Goal: Task Accomplishment & Management: Manage account settings

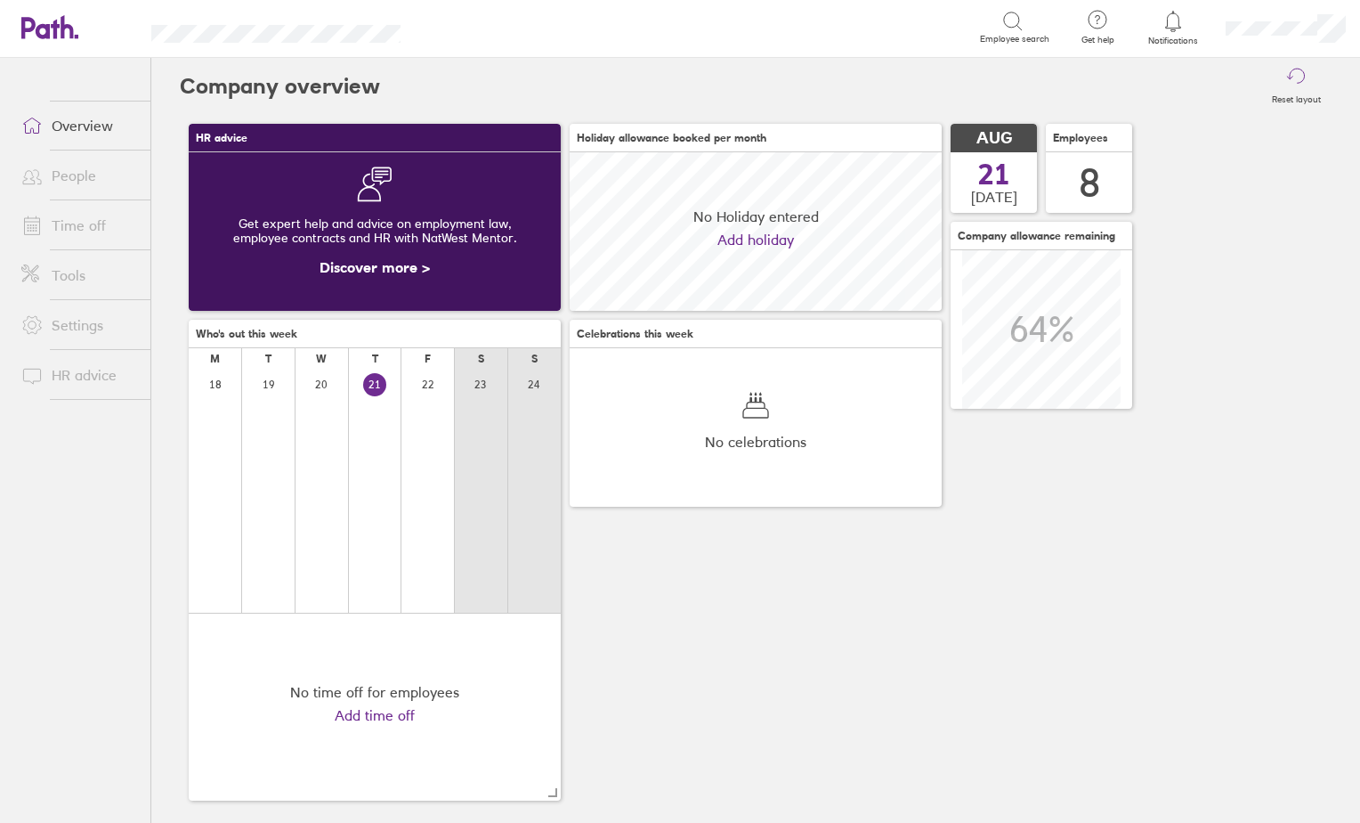
scroll to position [158, 372]
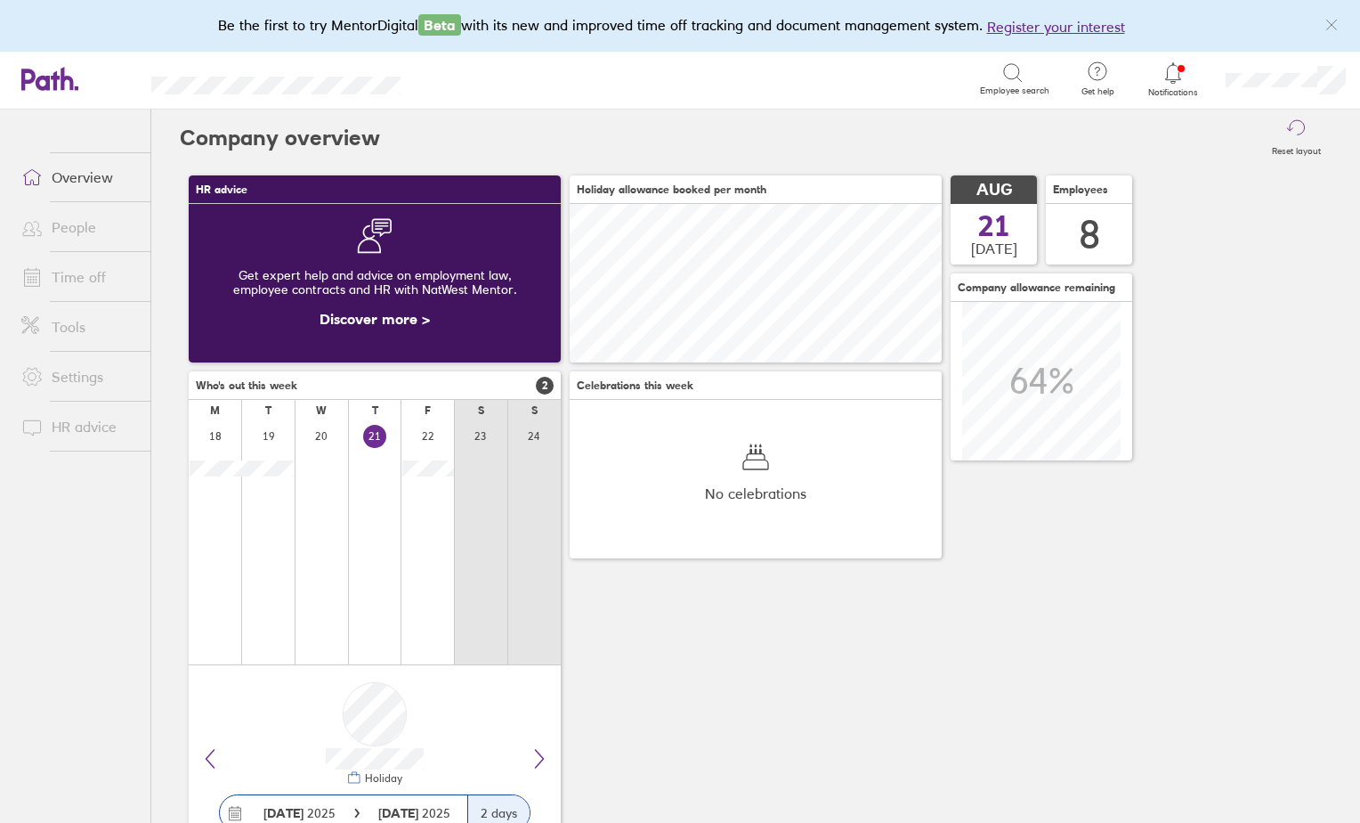
click at [79, 230] on link "People" at bounding box center [78, 227] width 143 height 36
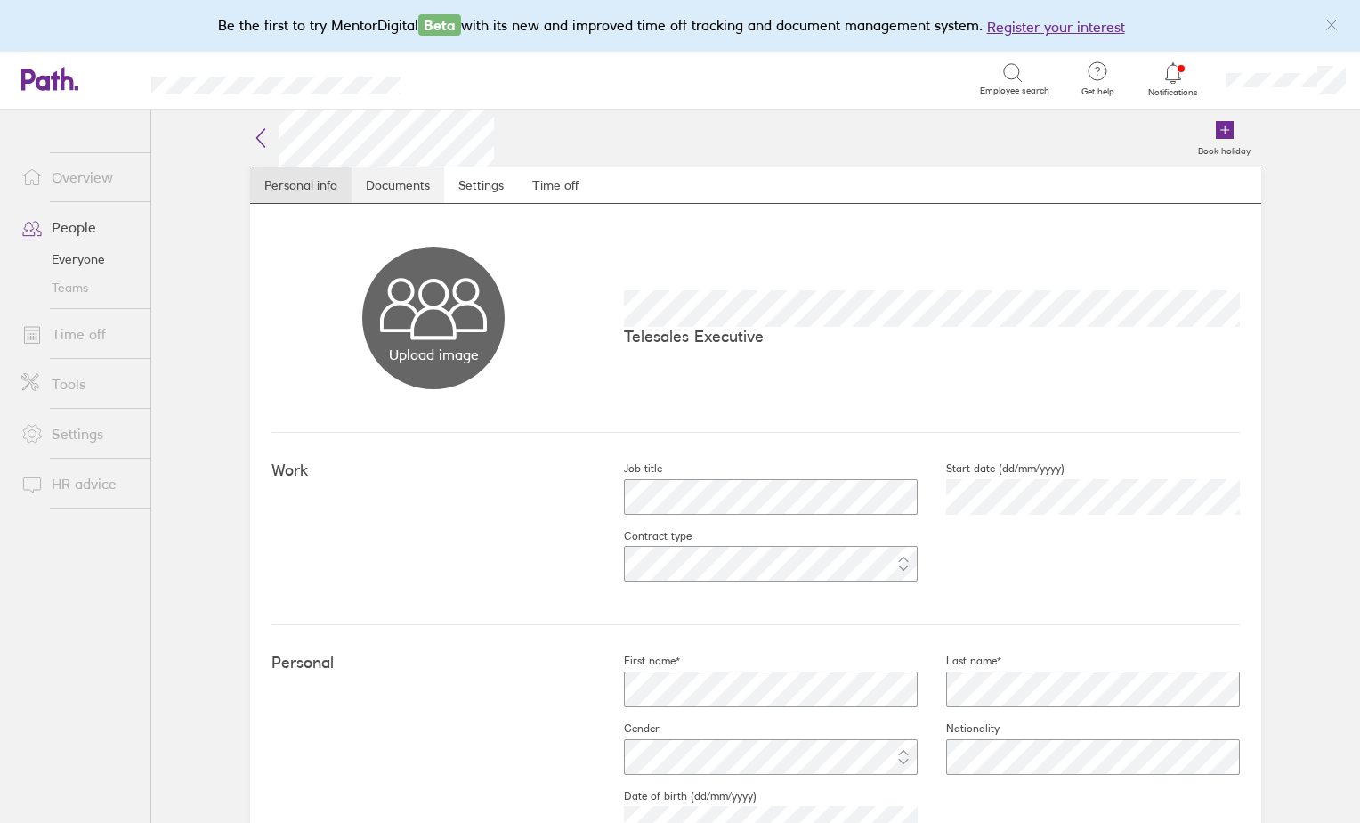
click at [380, 181] on link "Documents" at bounding box center [398, 185] width 93 height 36
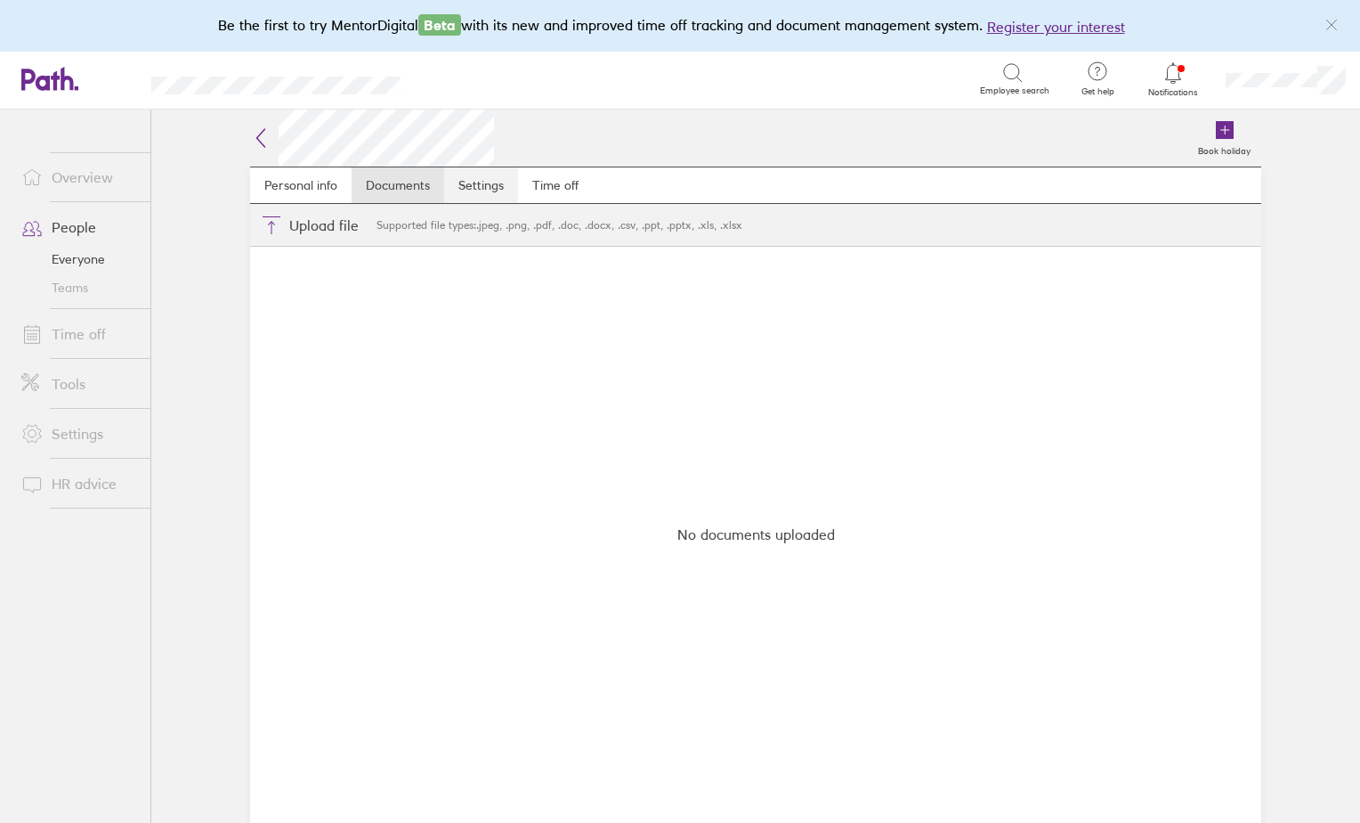
click at [491, 181] on link "Settings" at bounding box center [481, 185] width 74 height 36
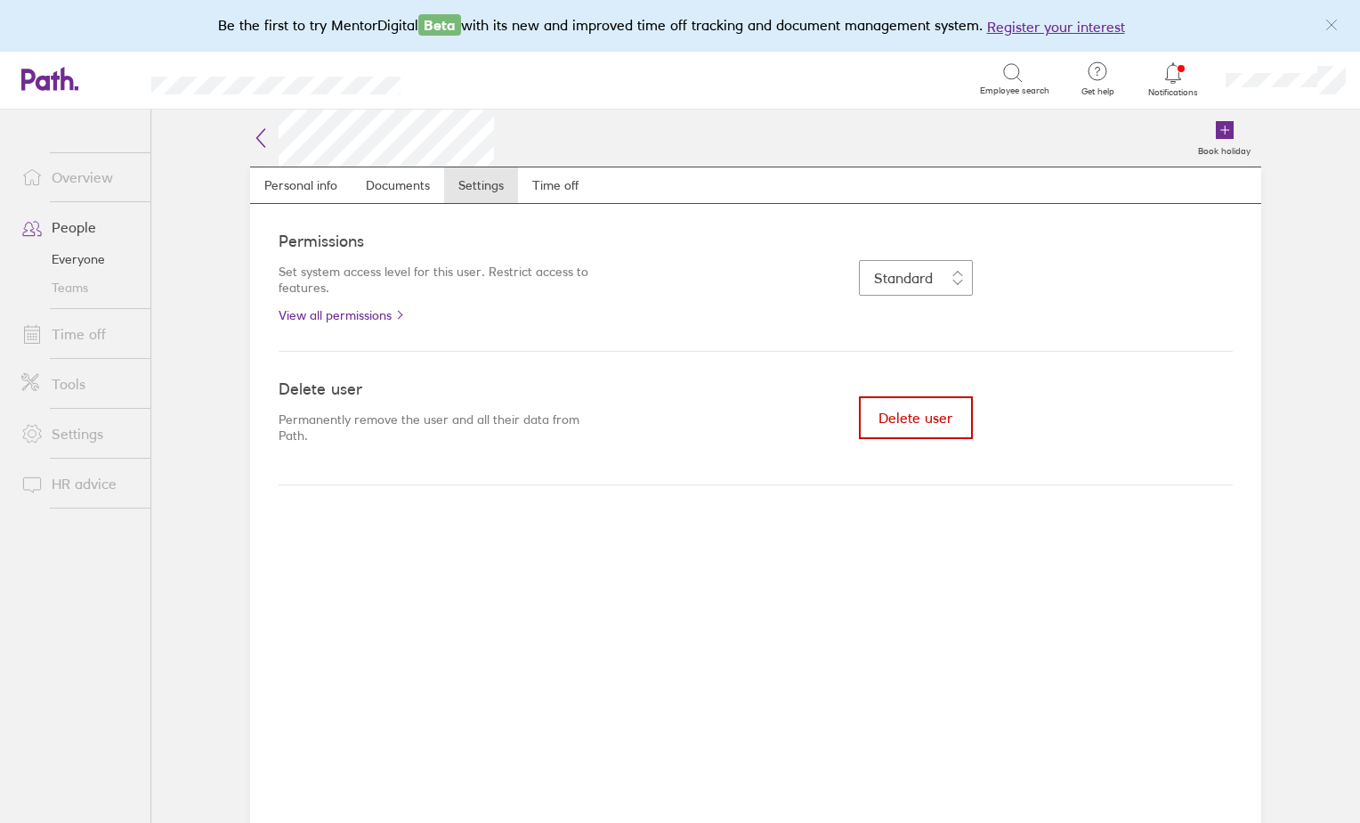
click at [900, 418] on span "Delete user" at bounding box center [916, 418] width 74 height 16
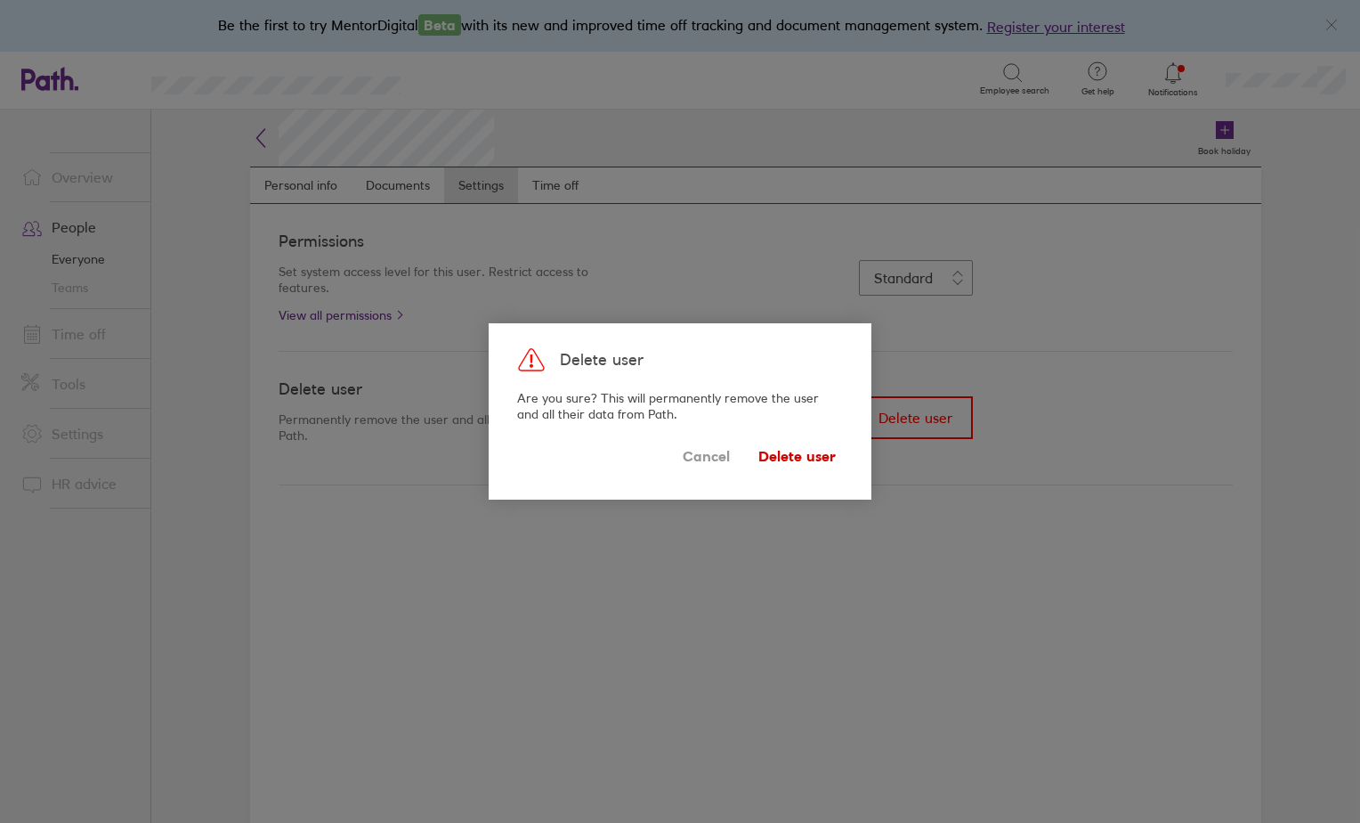
click at [827, 453] on span "Delete user" at bounding box center [797, 456] width 77 height 28
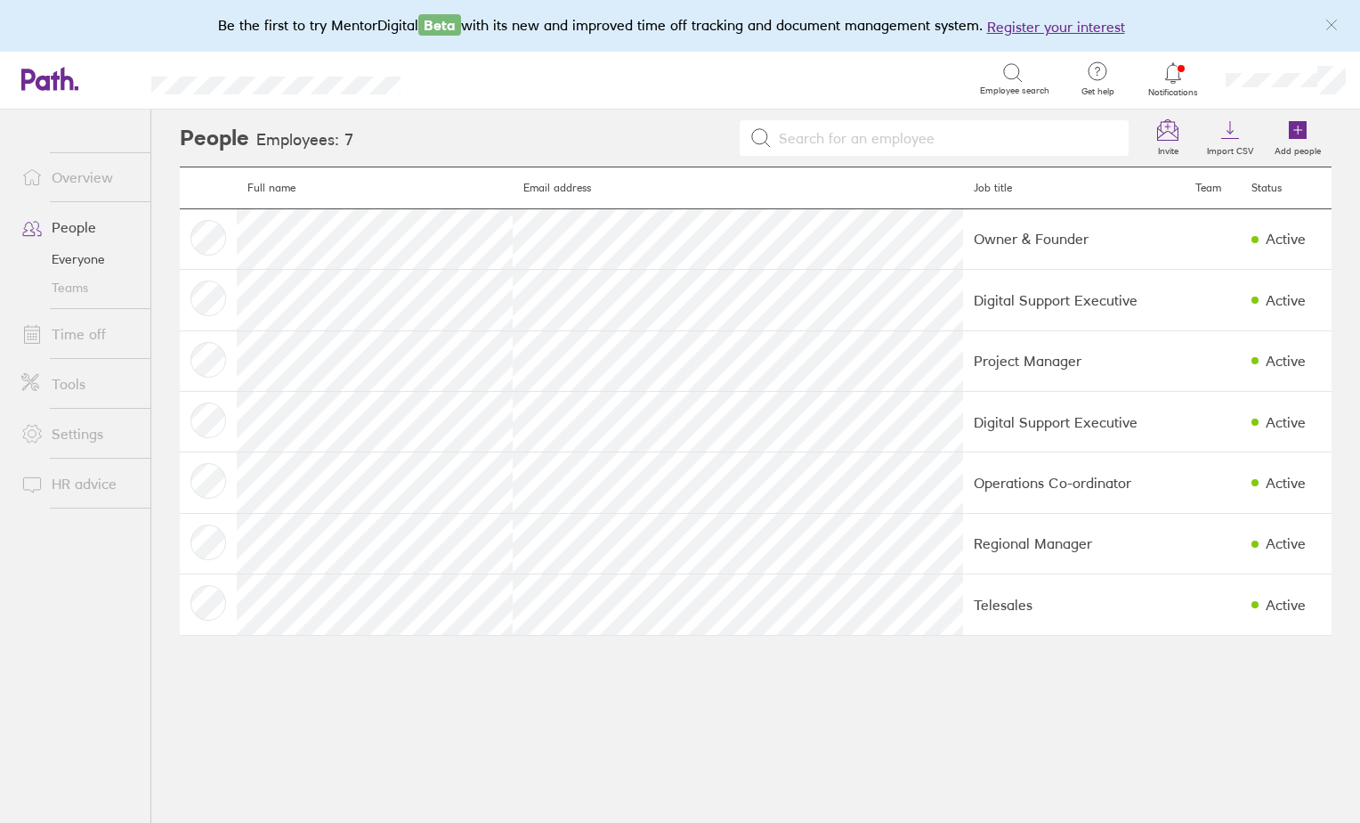
click at [87, 333] on link "Time off" at bounding box center [78, 334] width 143 height 36
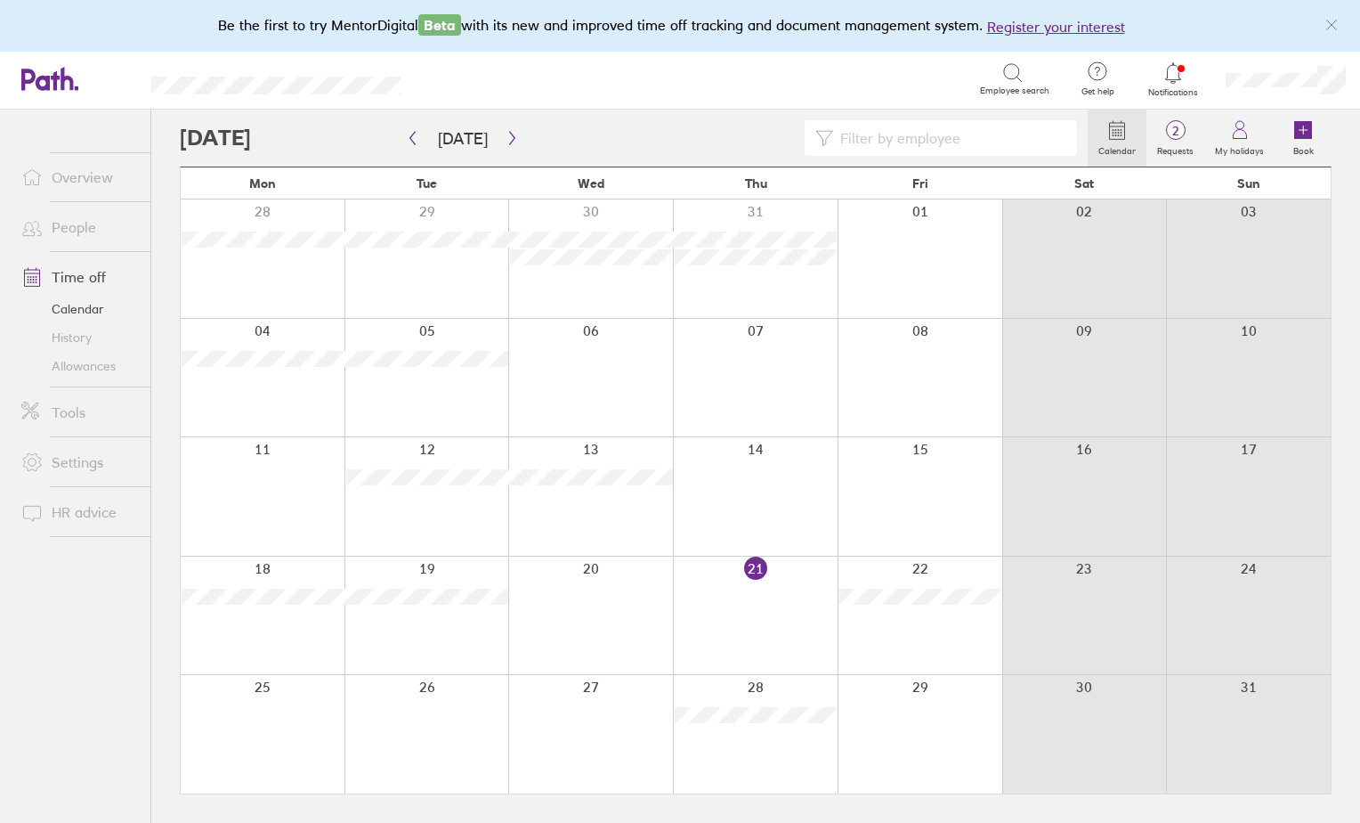
click at [1176, 66] on icon at bounding box center [1172, 72] width 15 height 20
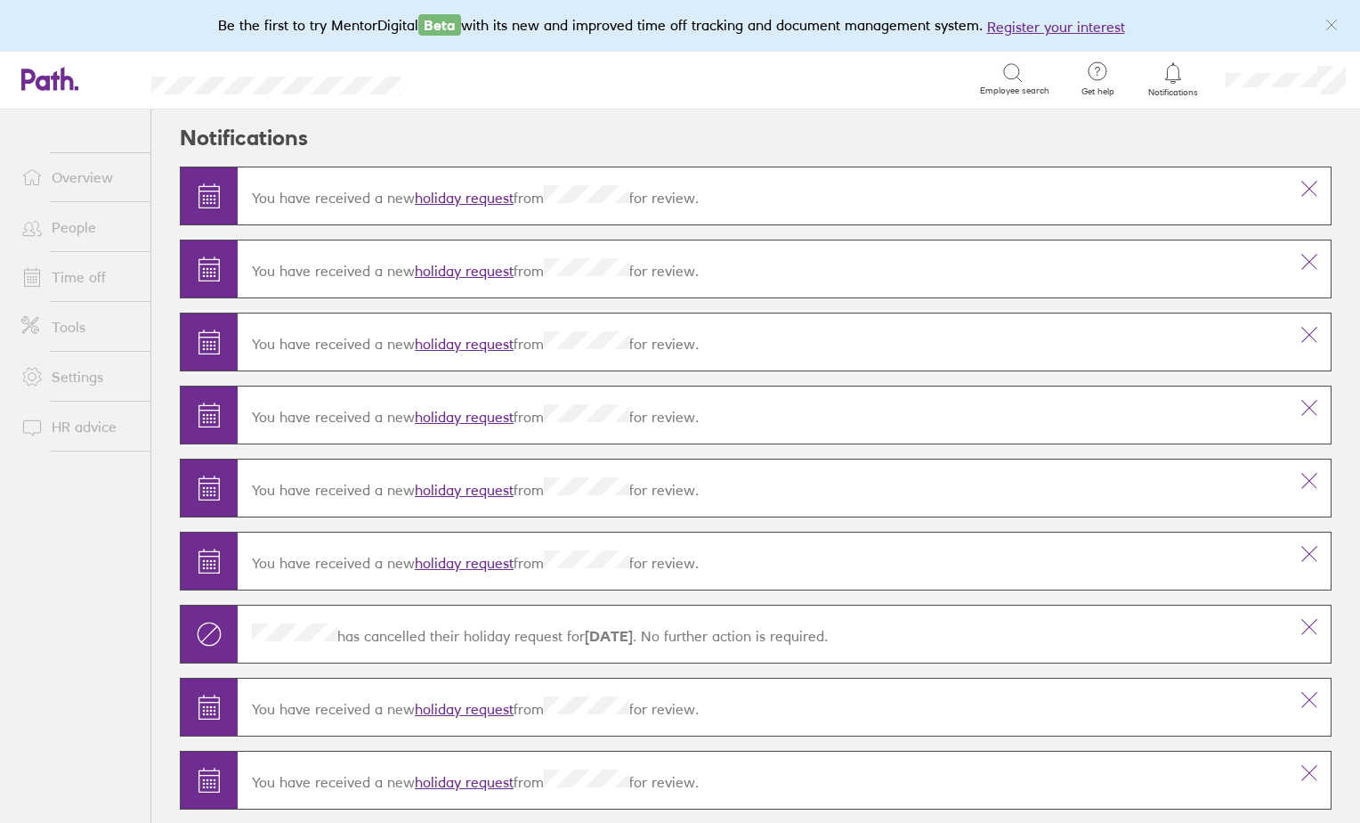
click at [81, 274] on link "Time off" at bounding box center [78, 277] width 143 height 36
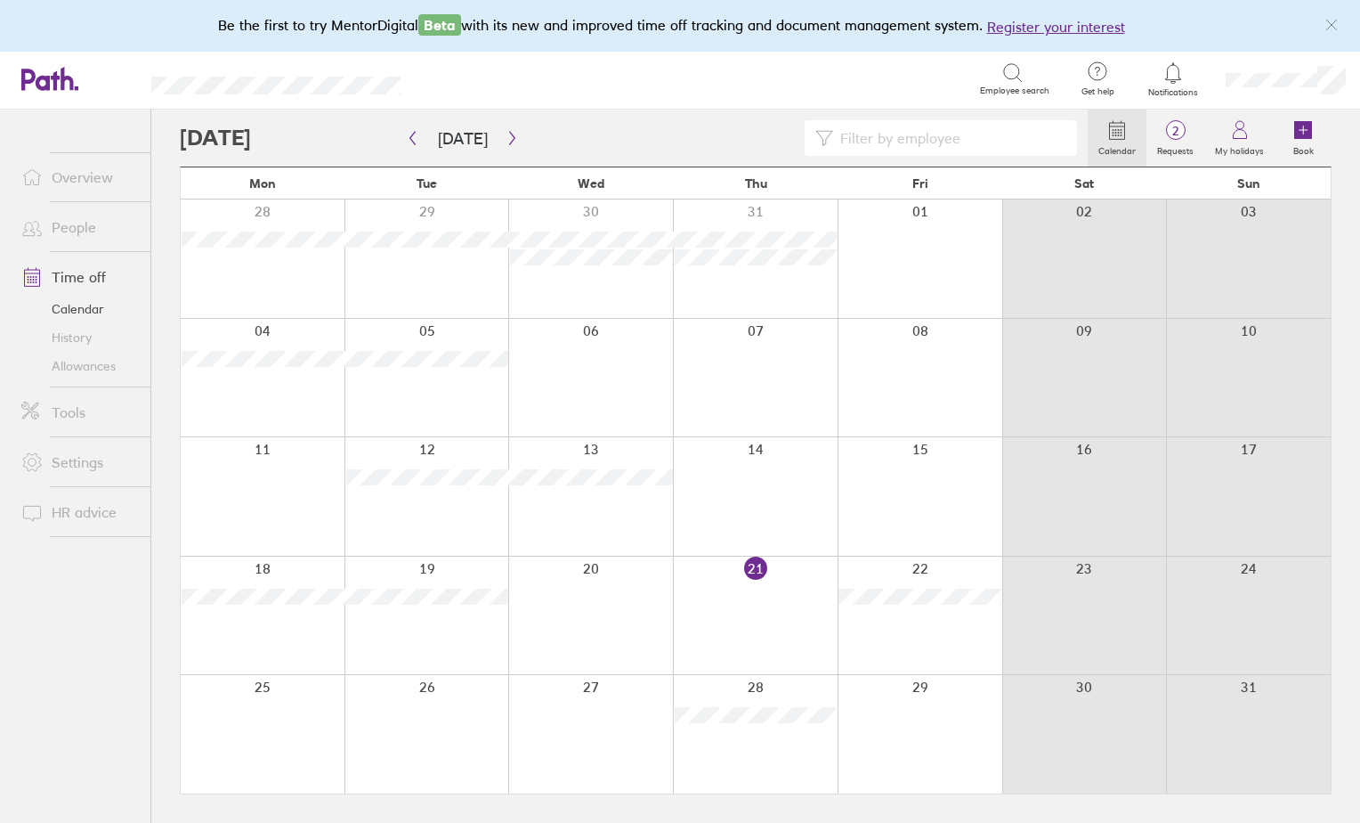
click at [90, 363] on link "Allowances" at bounding box center [78, 366] width 143 height 28
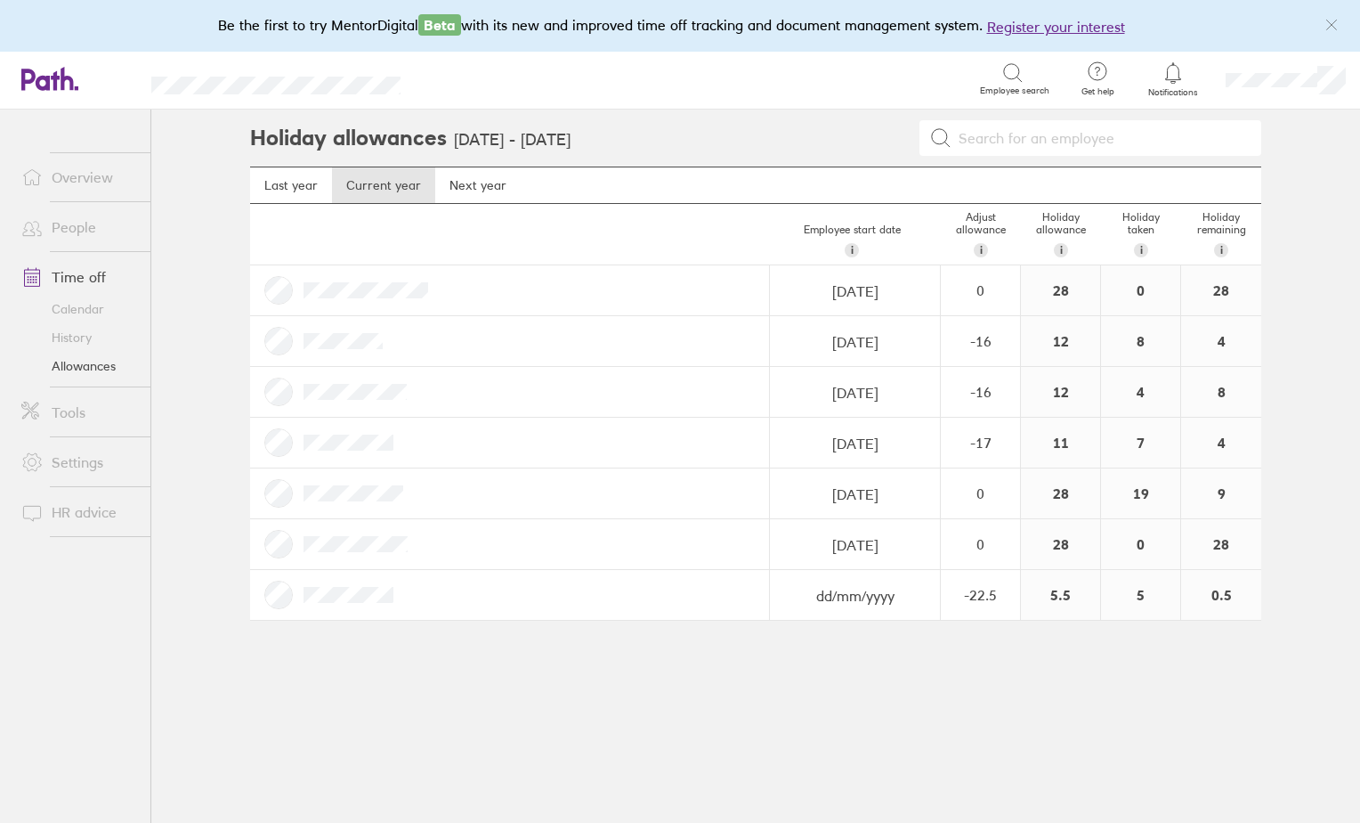
click at [89, 310] on link "Calendar" at bounding box center [78, 309] width 143 height 28
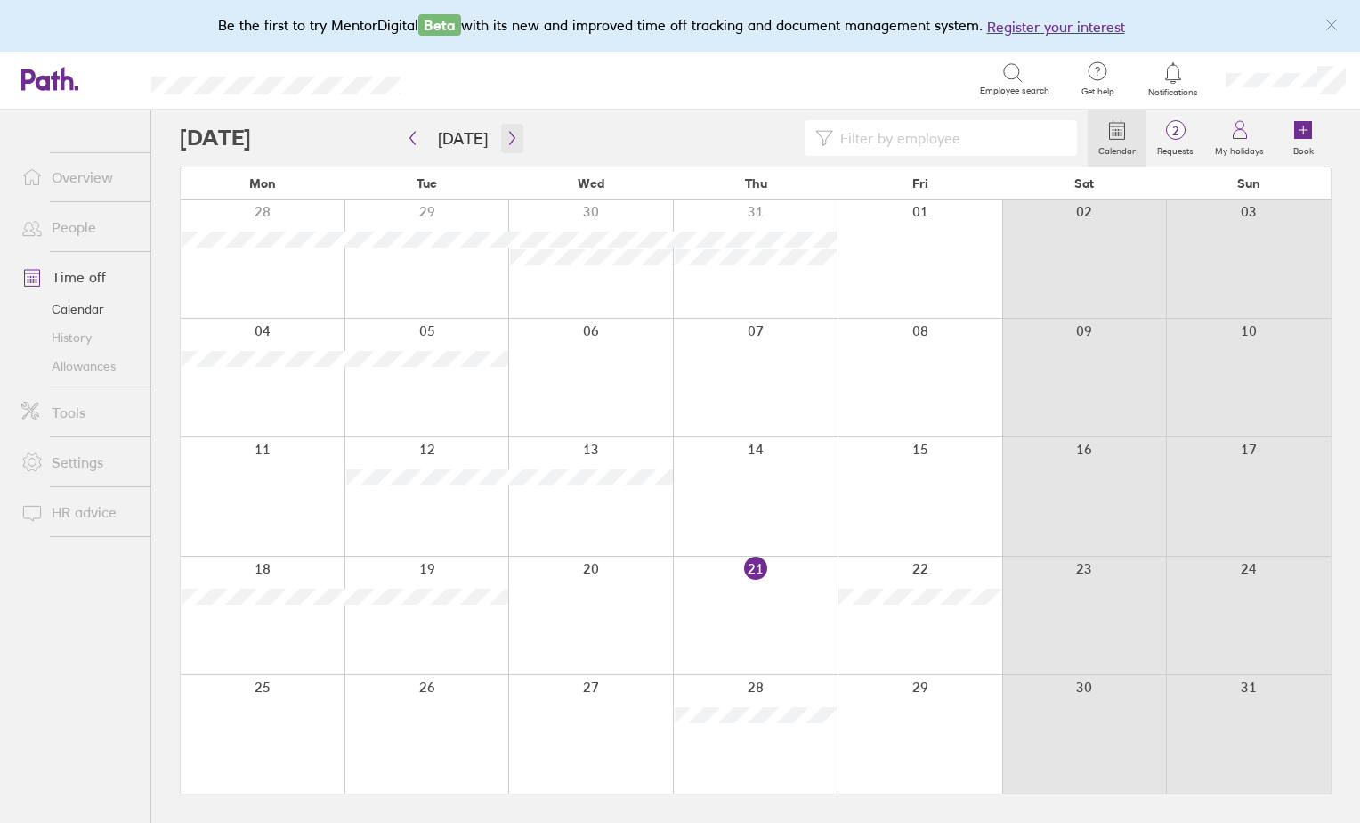
click at [507, 138] on icon "button" at bounding box center [512, 138] width 13 height 14
click at [86, 177] on link "Overview" at bounding box center [78, 177] width 143 height 36
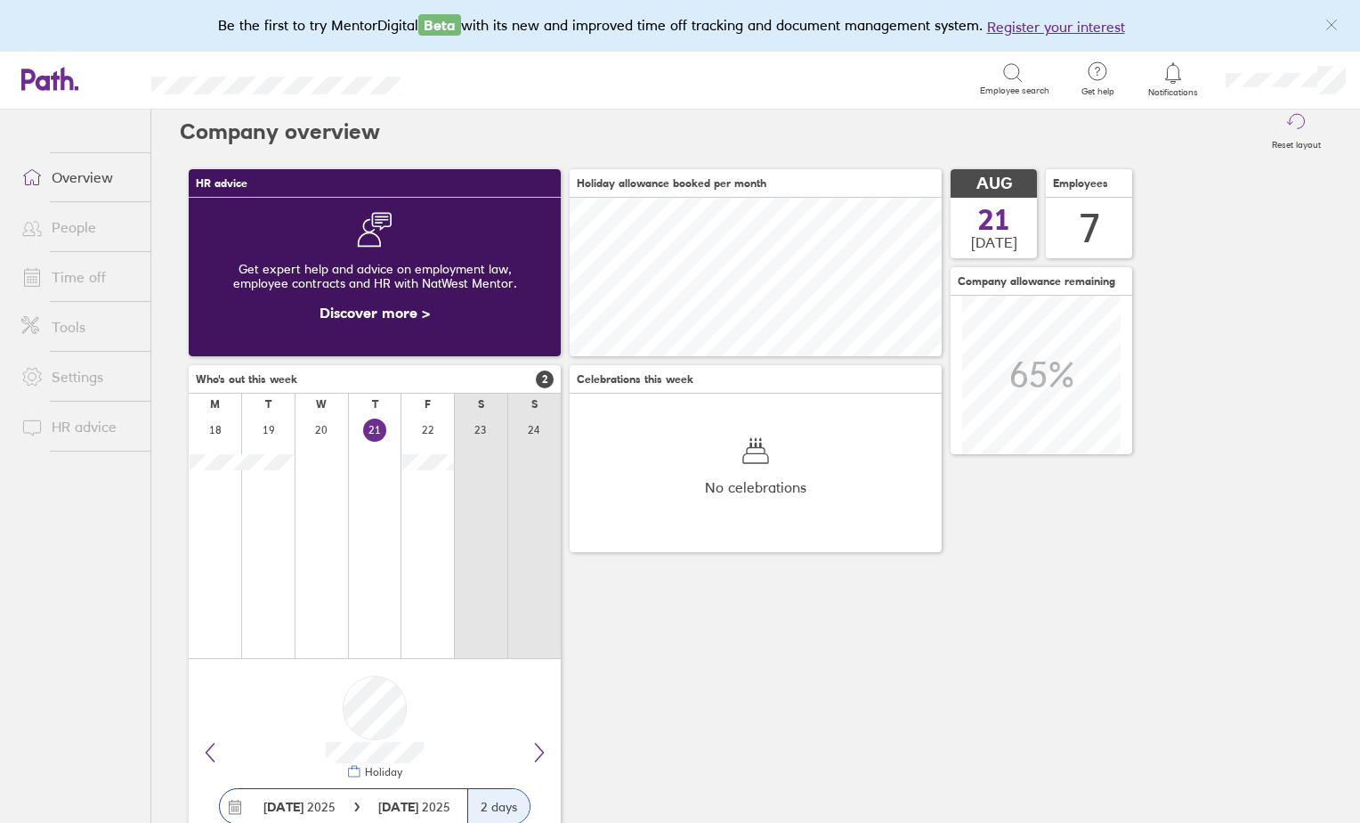
click at [100, 377] on link "Settings" at bounding box center [78, 377] width 143 height 36
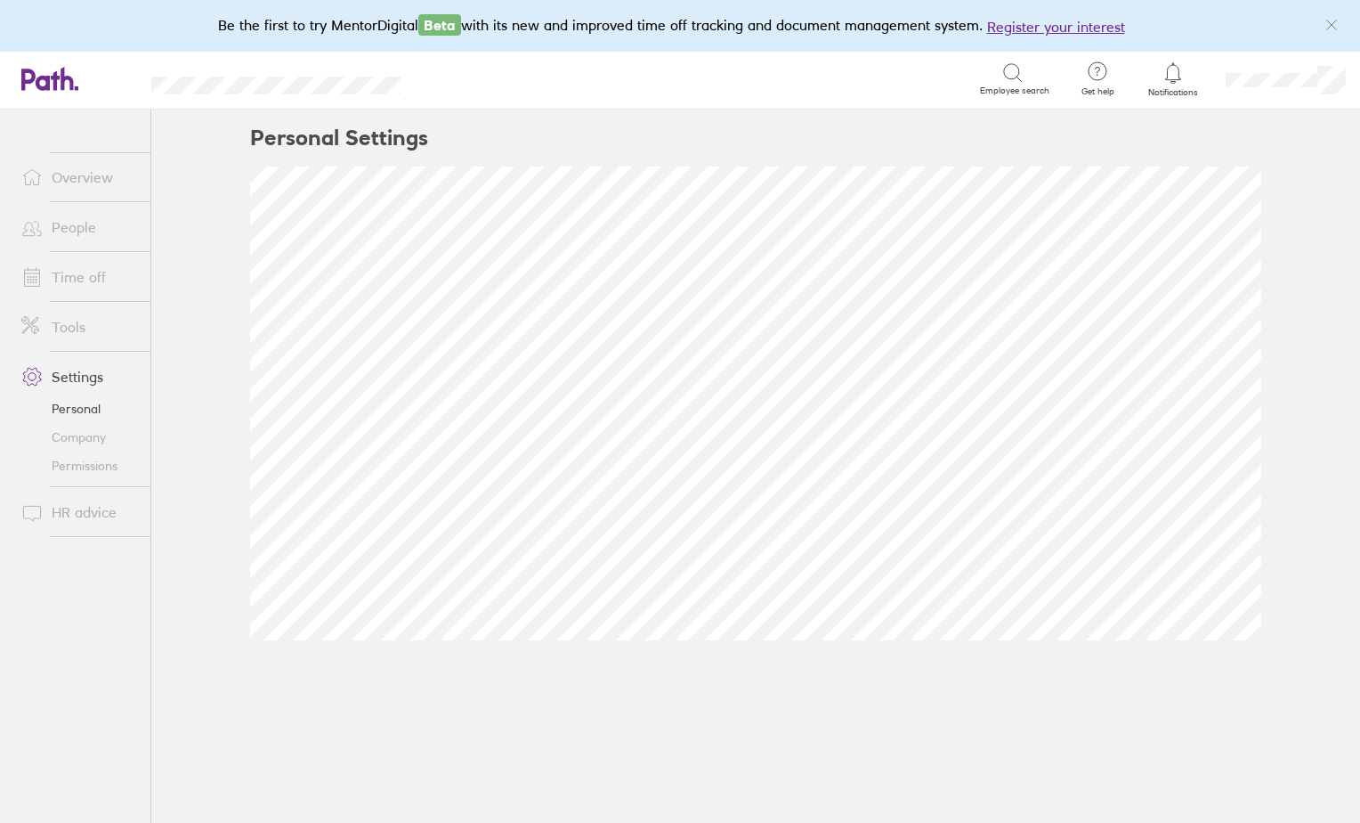
click at [885, 692] on div "Personal Settings" at bounding box center [756, 466] width 1068 height 713
click at [73, 280] on link "Time off" at bounding box center [78, 277] width 143 height 36
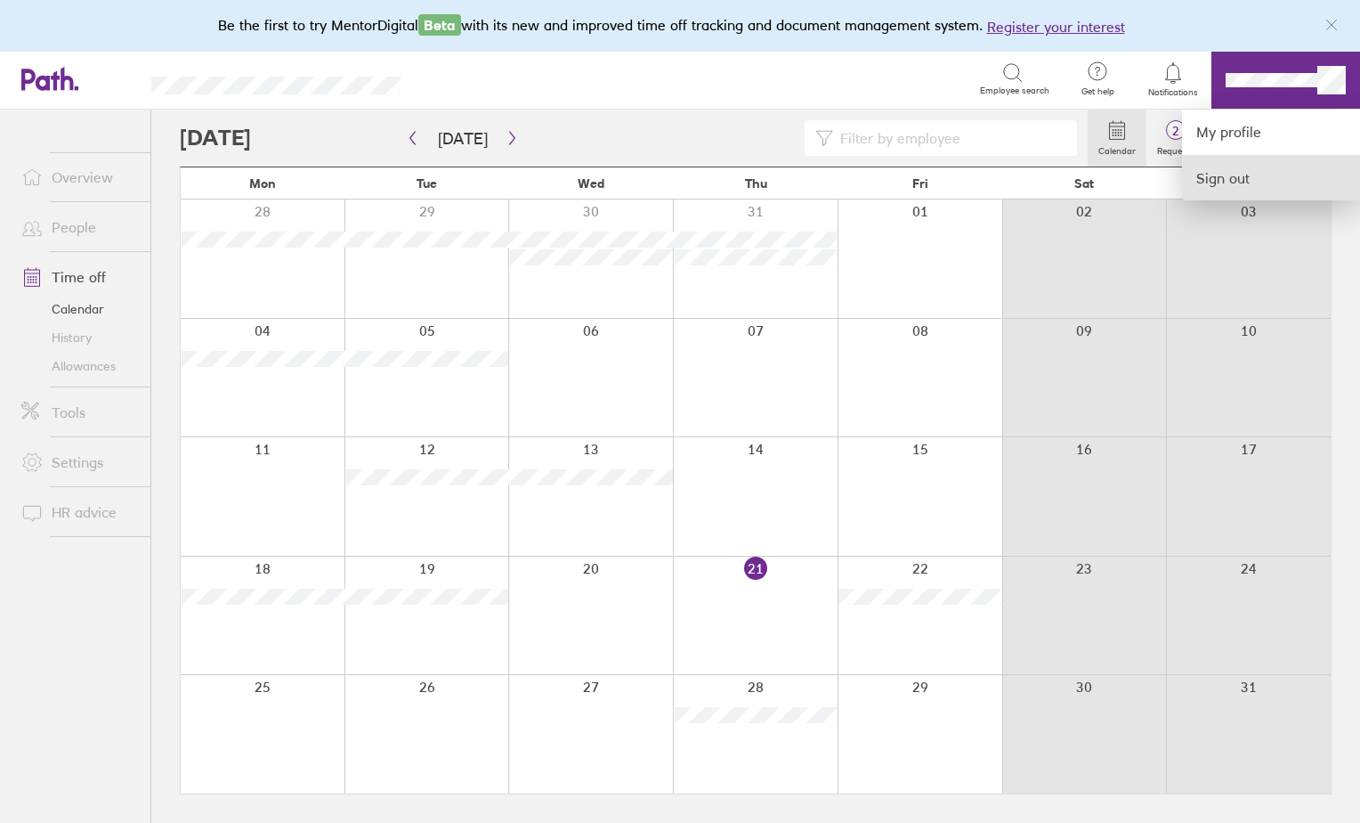
click at [1210, 177] on link "Sign out" at bounding box center [1271, 178] width 178 height 45
